Goal: Task Accomplishment & Management: Manage account settings

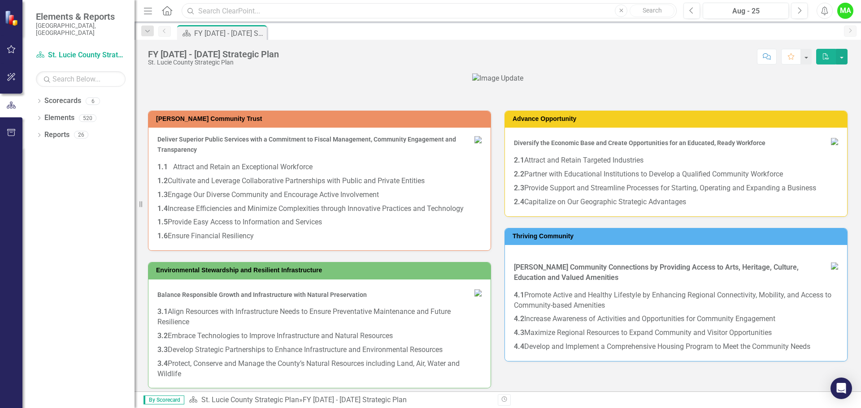
click at [375, 9] on input "text" at bounding box center [429, 11] width 495 height 16
drag, startPoint x: 274, startPoint y: 9, endPoint x: 192, endPoint y: 12, distance: 81.6
click at [192, 12] on div "Search community services Close Search" at bounding box center [426, 11] width 495 height 16
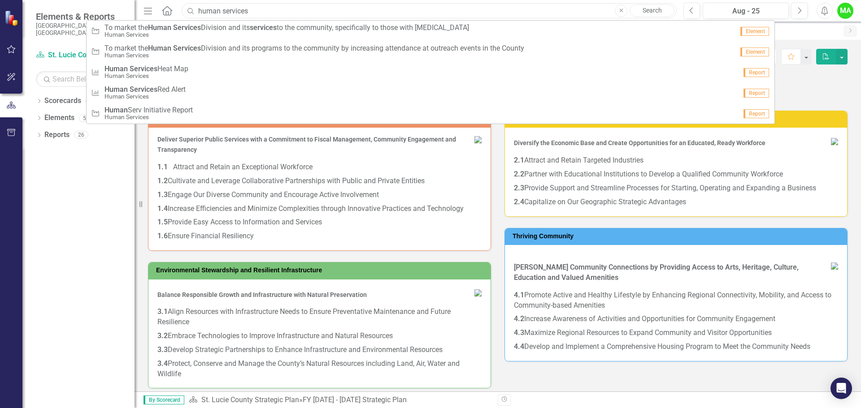
type input "human services"
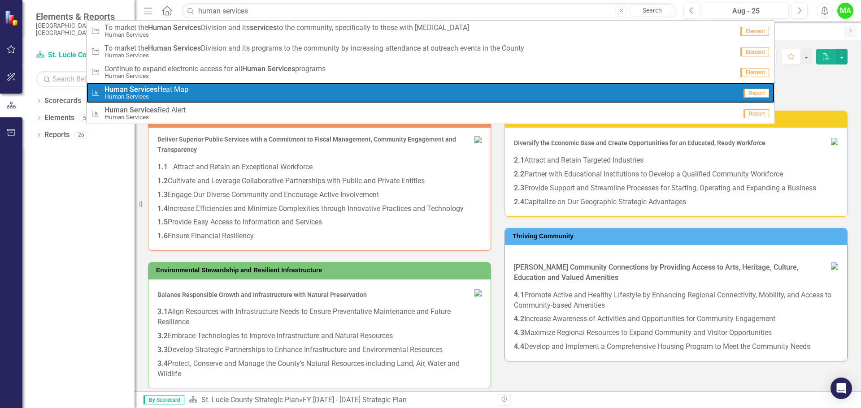
click at [177, 85] on link "Measure Human Services Heat Map Human Services Report" at bounding box center [431, 92] width 688 height 21
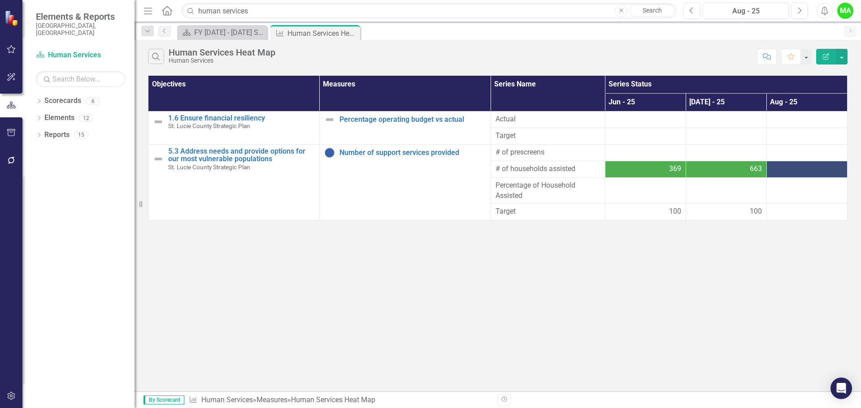
click at [803, 169] on div at bounding box center [806, 169] width 71 height 11
click at [797, 171] on div at bounding box center [806, 169] width 71 height 11
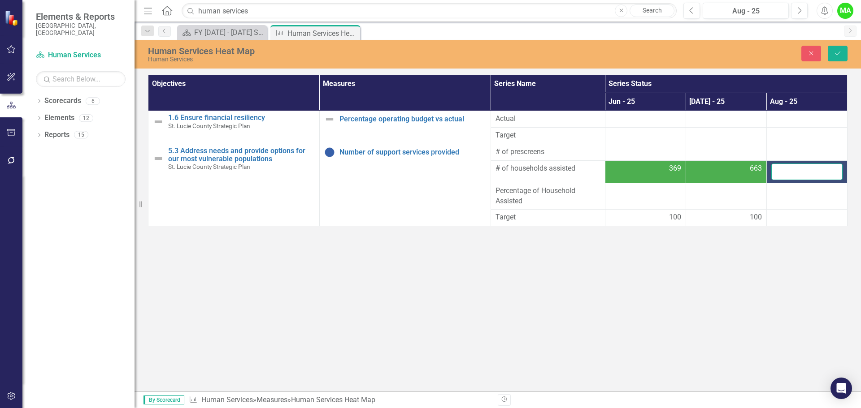
click at [794, 170] on input "number" at bounding box center [806, 172] width 71 height 17
type input "395"
click at [784, 217] on div at bounding box center [806, 217] width 71 height 11
click at [785, 220] on div at bounding box center [806, 217] width 71 height 11
click at [784, 220] on div at bounding box center [806, 217] width 71 height 11
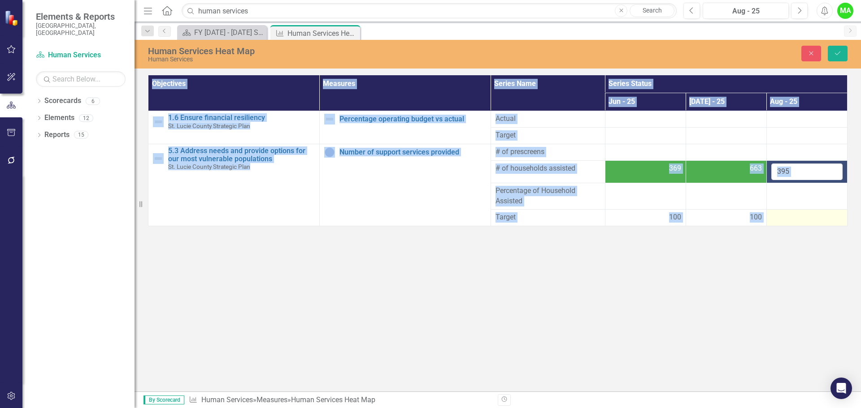
click at [784, 220] on div at bounding box center [806, 217] width 71 height 11
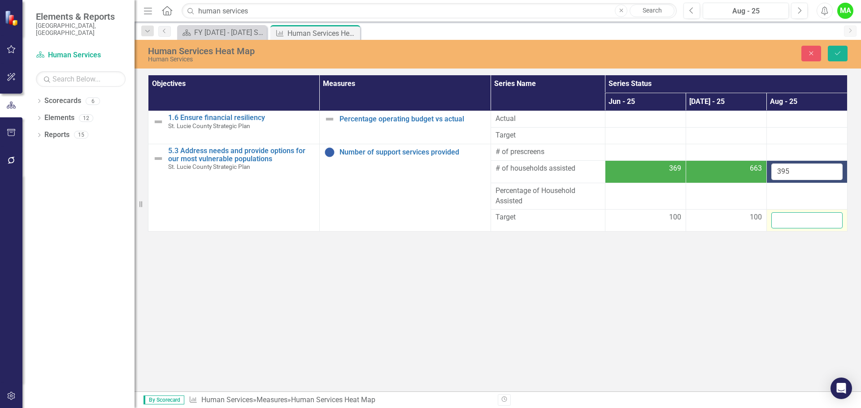
click at [784, 220] on input "number" at bounding box center [806, 220] width 71 height 17
type input "100"
click at [838, 50] on icon "Save" at bounding box center [837, 53] width 8 height 6
